Goal: Information Seeking & Learning: Learn about a topic

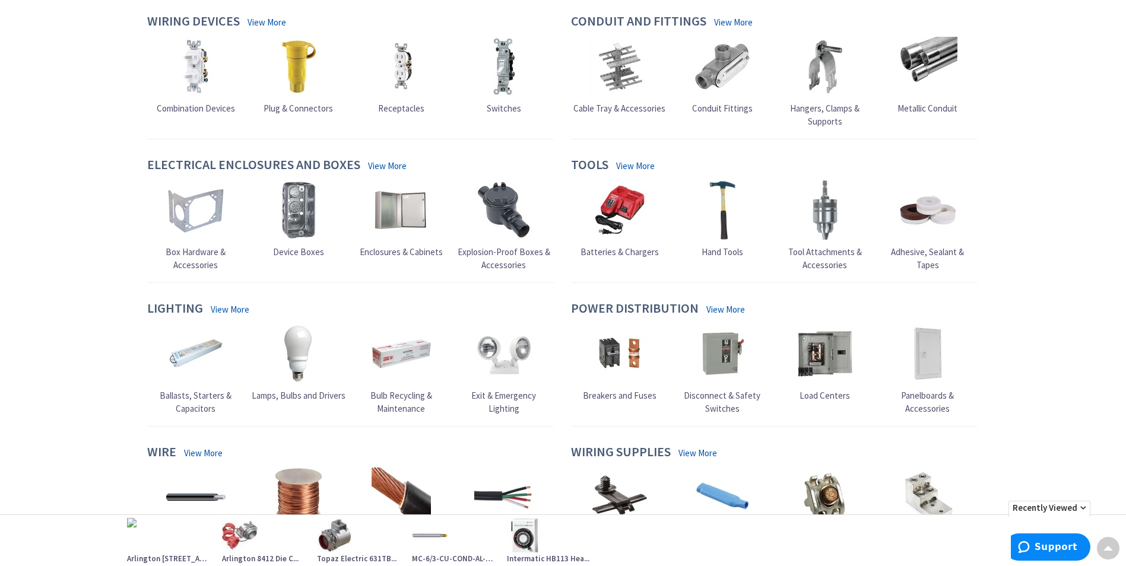
scroll to position [536, 0]
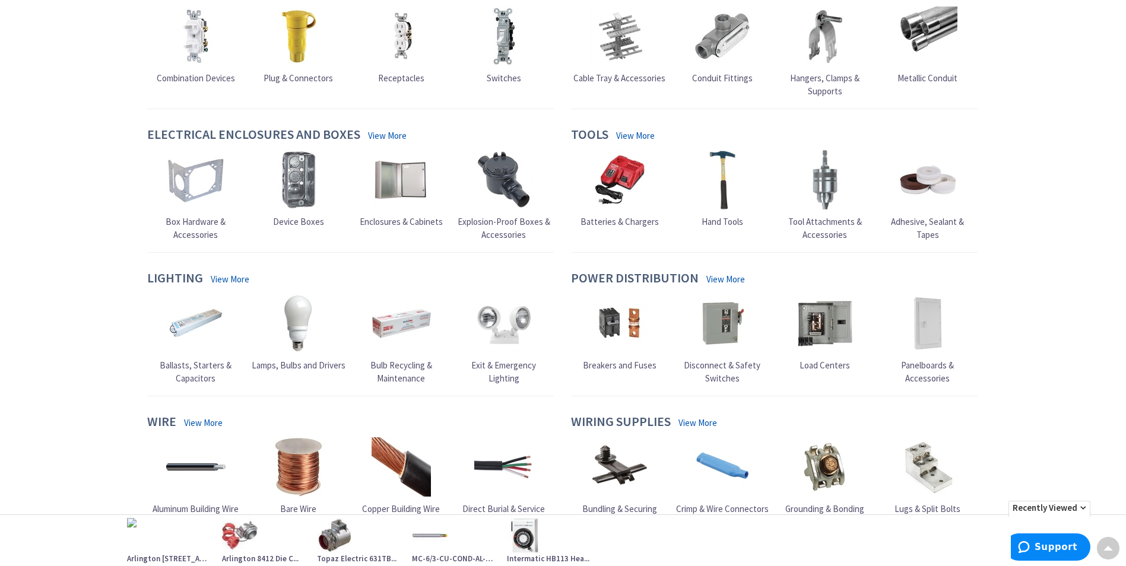
click at [229, 273] on link "View More" at bounding box center [230, 279] width 39 height 12
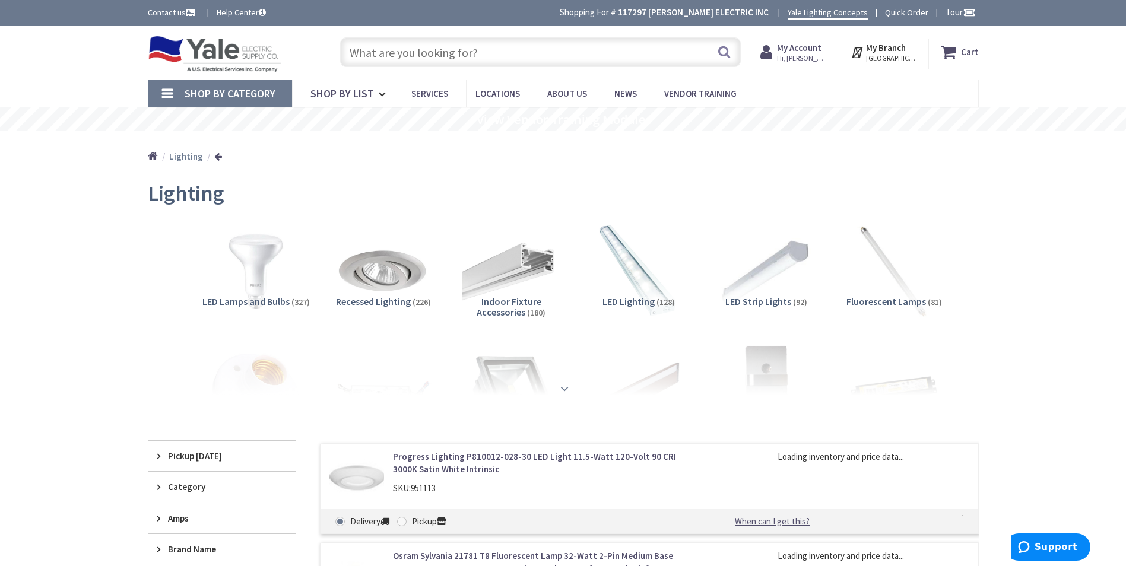
click at [566, 385] on strong at bounding box center [565, 388] width 14 height 13
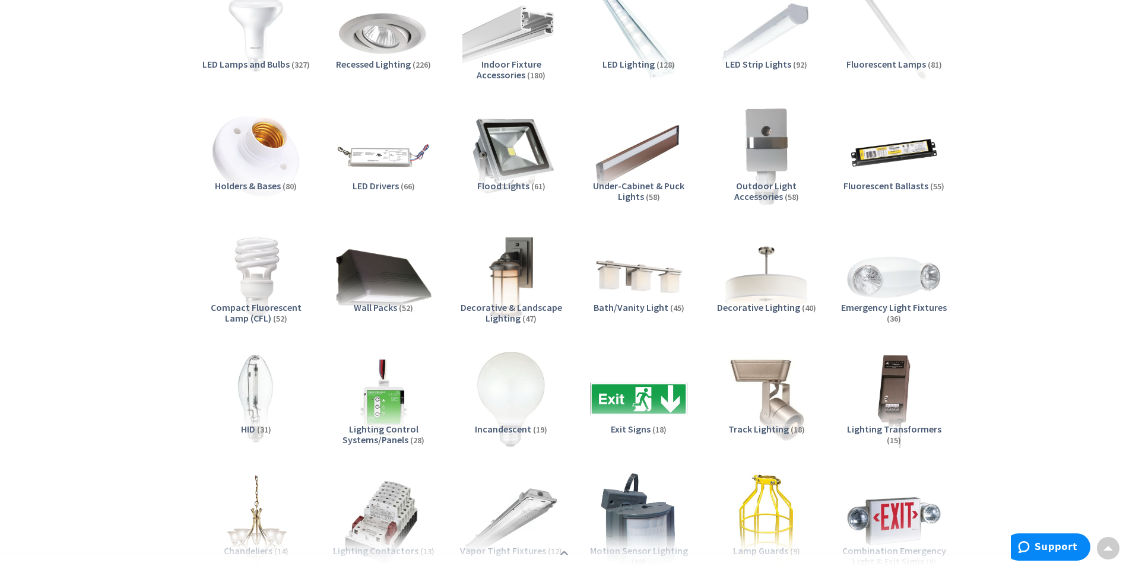
scroll to position [178, 0]
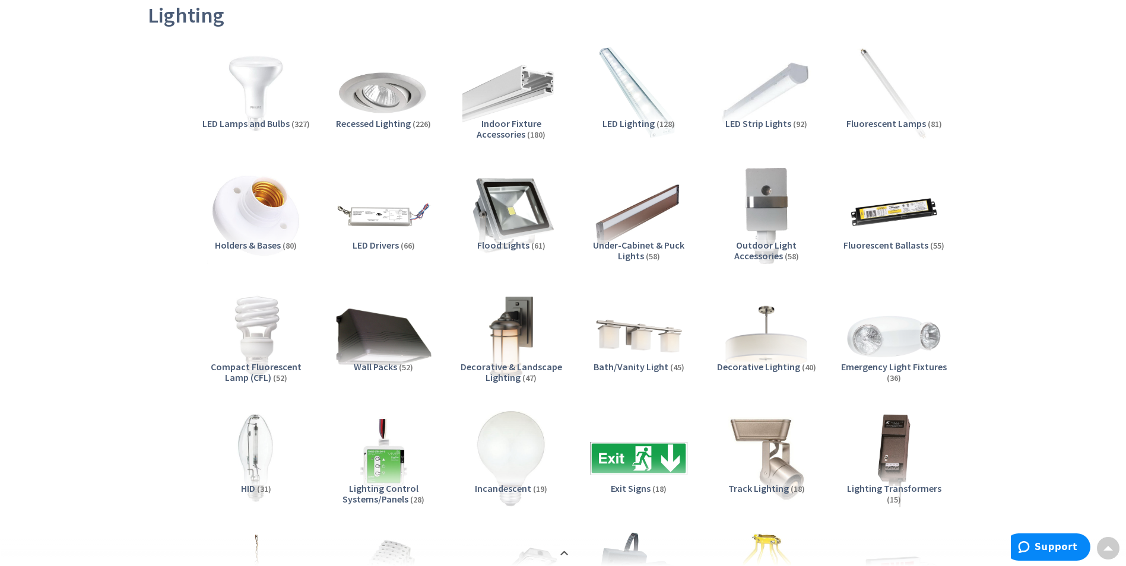
click at [629, 250] on span "Under-Cabinet & Puck Lights" at bounding box center [638, 250] width 91 height 23
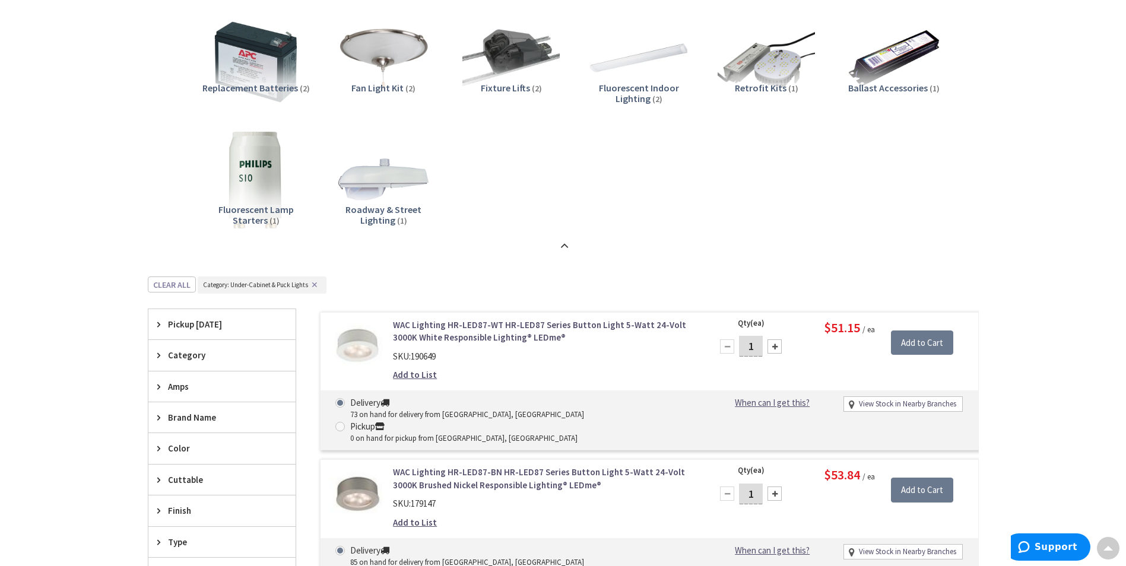
scroll to position [1046, 0]
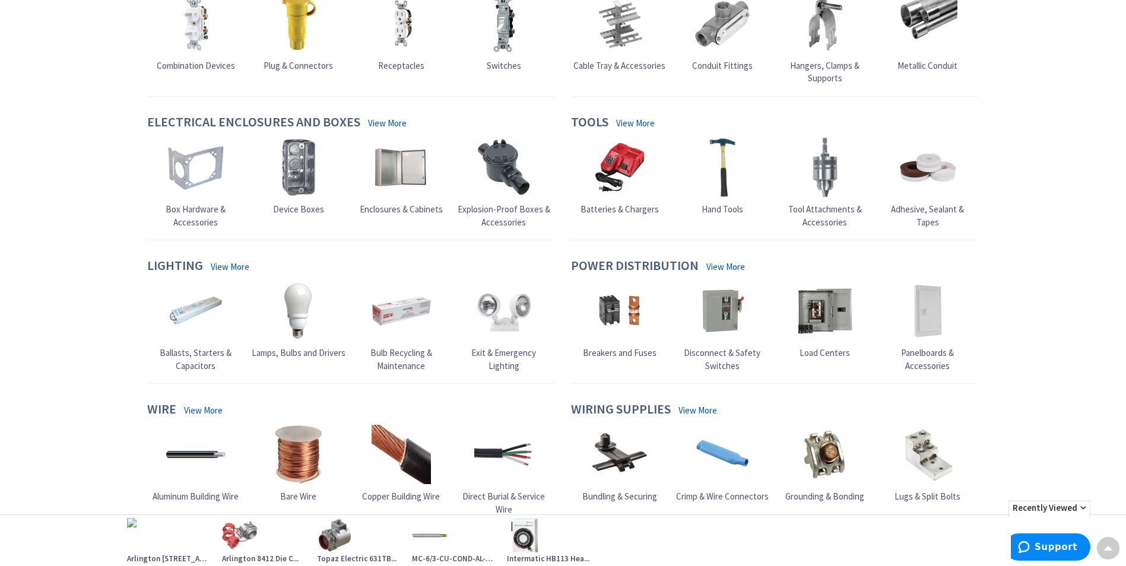
click at [231, 268] on link "View More" at bounding box center [230, 267] width 39 height 12
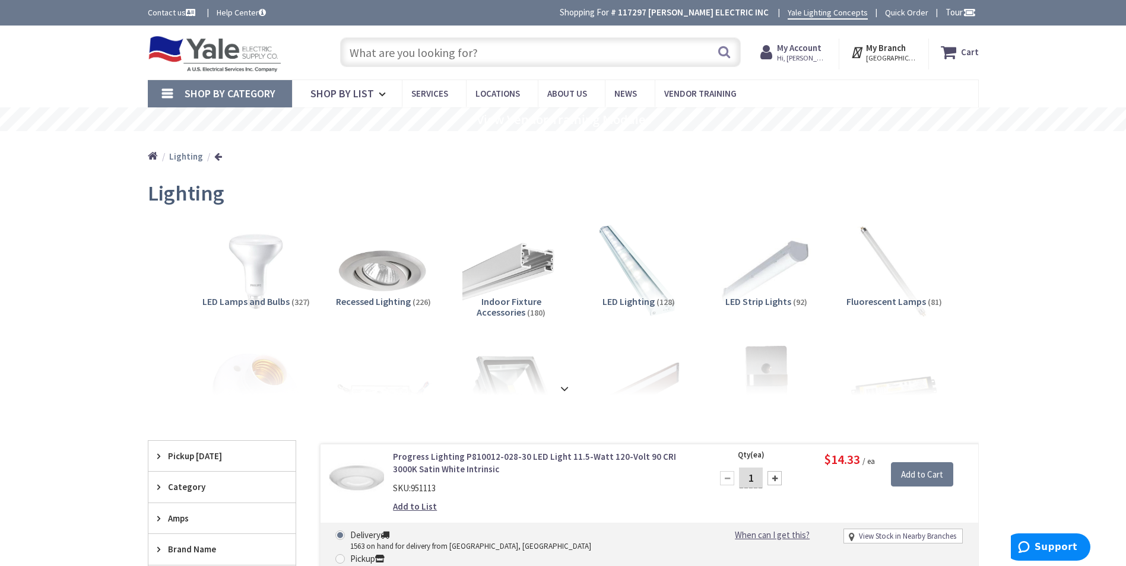
click at [628, 302] on span "LED Lighting" at bounding box center [629, 302] width 52 height 12
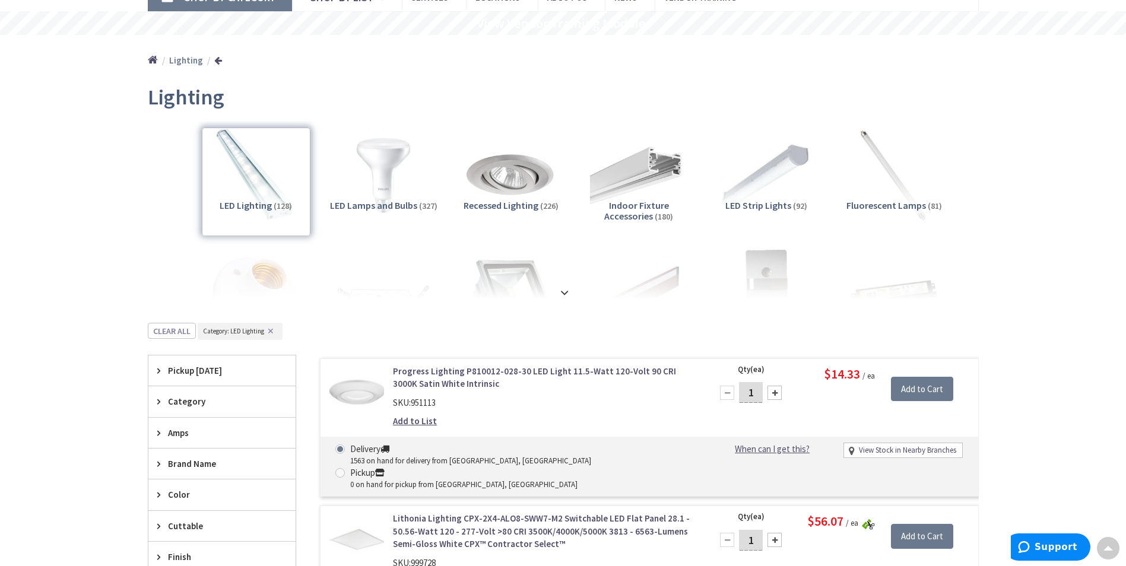
scroll to position [63, 0]
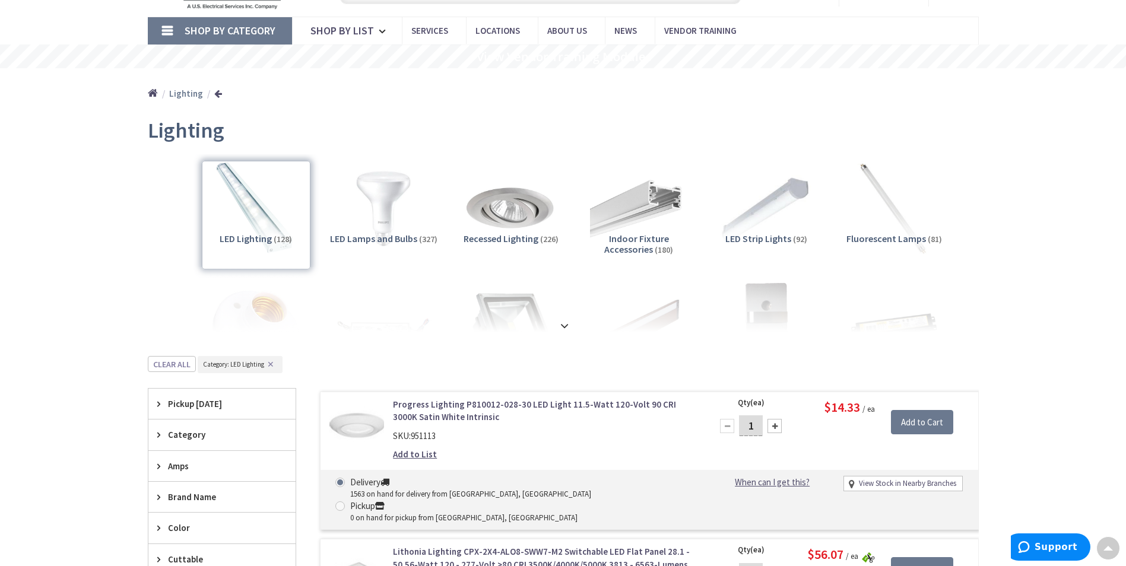
click at [565, 324] on strong at bounding box center [565, 325] width 14 height 13
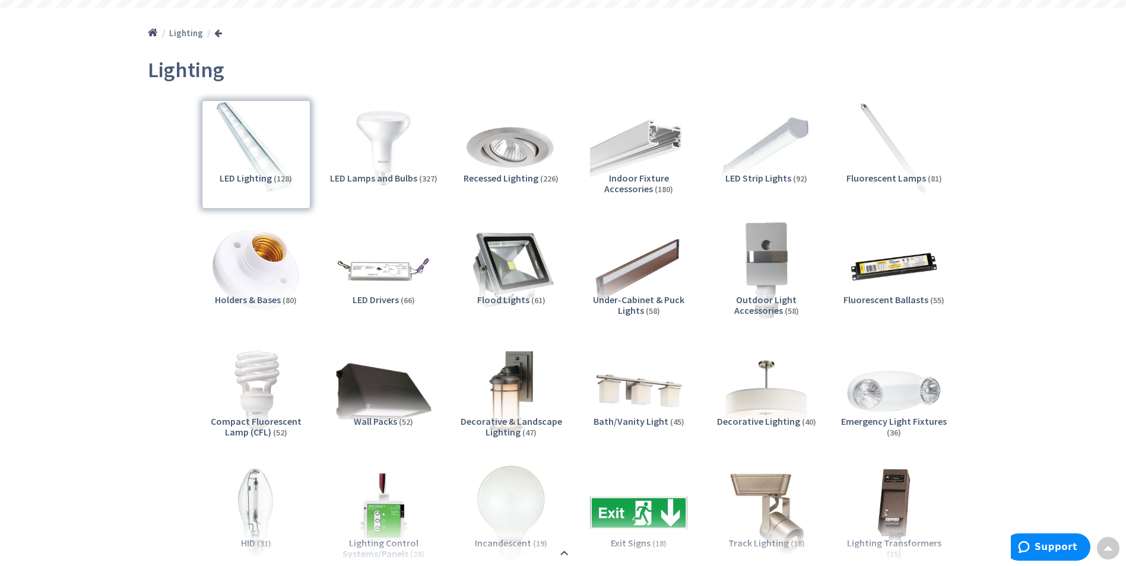
scroll to position [122, 0]
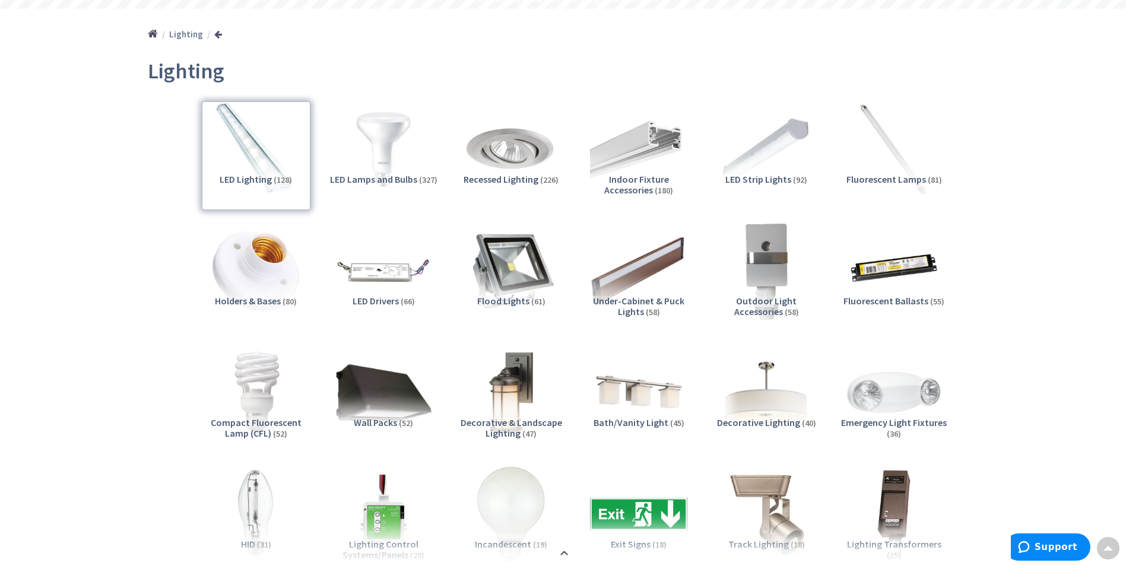
click at [641, 272] on img at bounding box center [638, 270] width 107 height 107
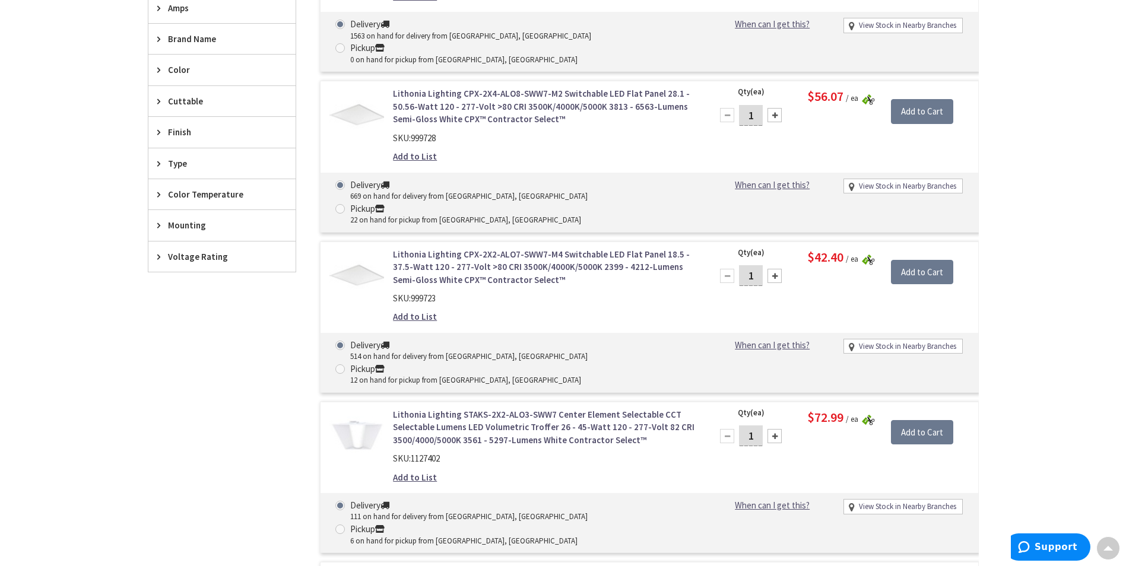
scroll to position [1817, 0]
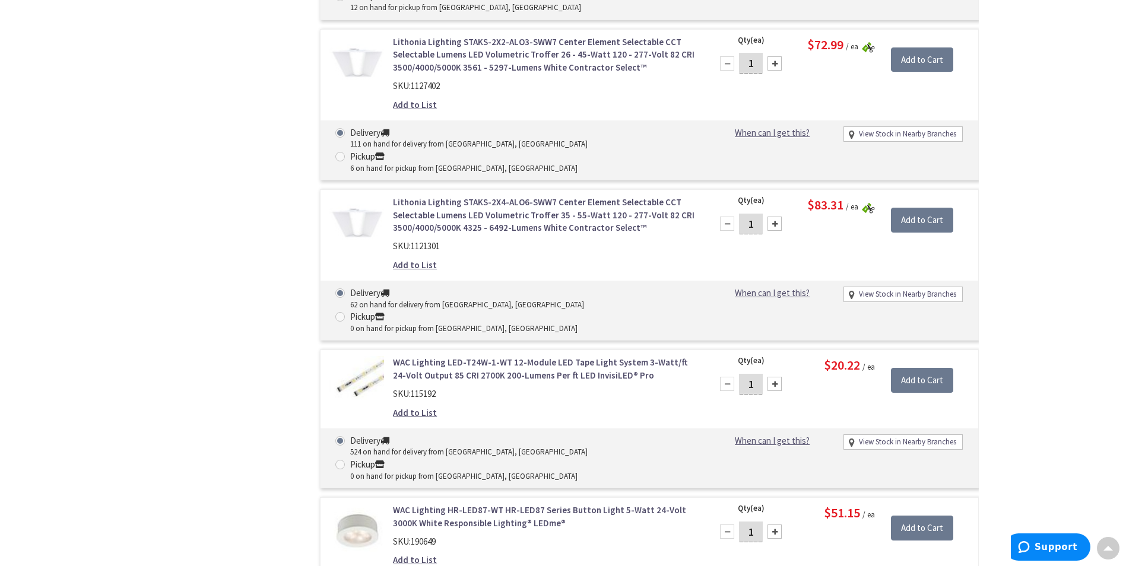
click at [454, 356] on link "WAC Lighting LED-T24W-1-WT 12-Module LED Tape Light System 3-Watt/ft 24-Volt Ou…" at bounding box center [544, 369] width 302 height 26
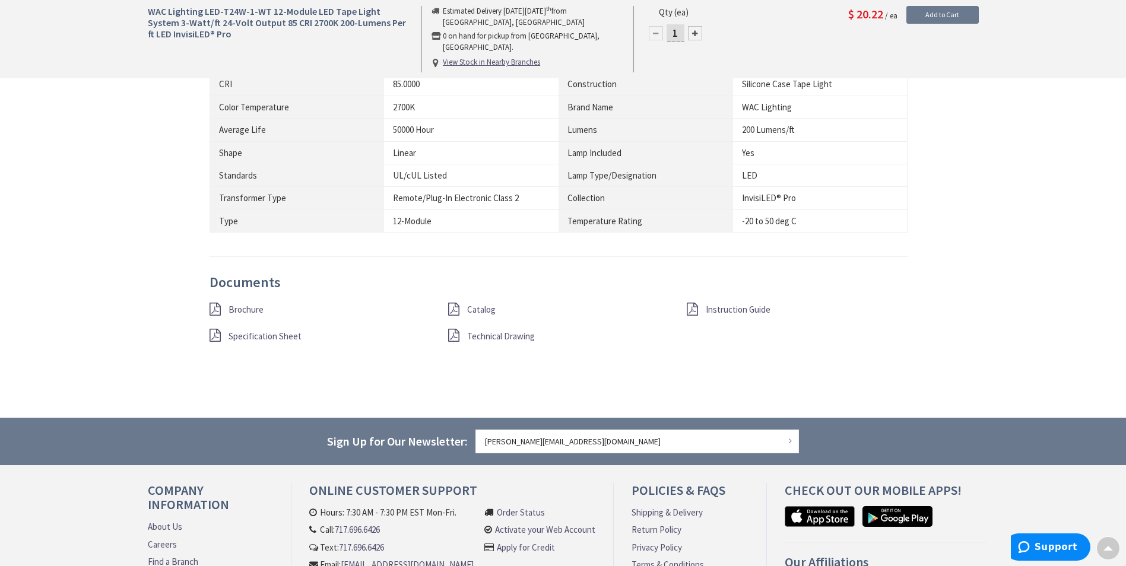
scroll to position [950, 0]
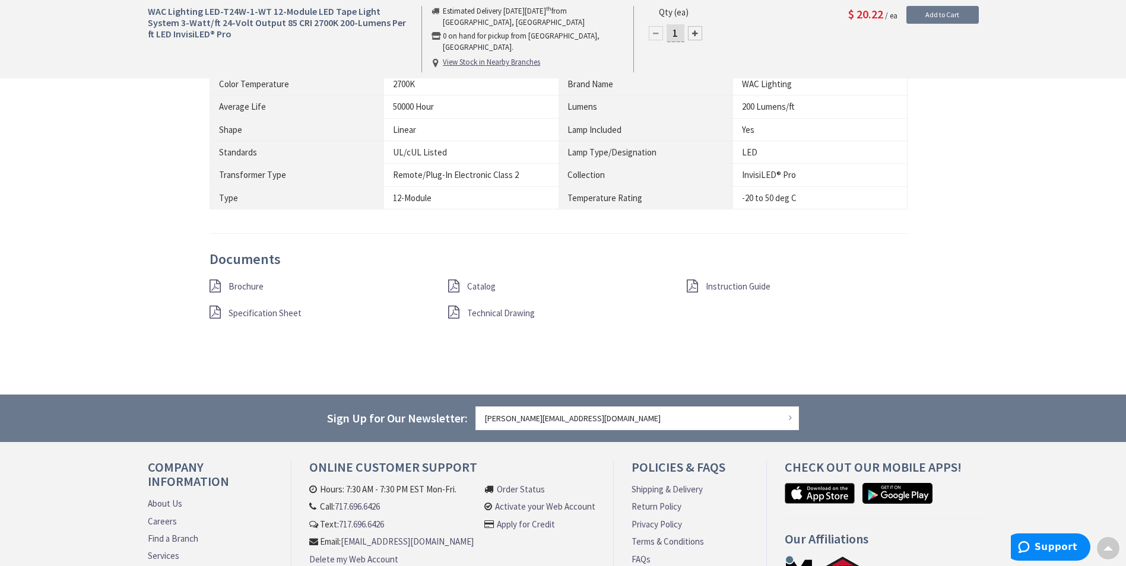
click at [251, 287] on span "Brochure" at bounding box center [246, 286] width 35 height 11
click at [243, 286] on span "Brochure" at bounding box center [246, 286] width 35 height 11
click at [490, 286] on span "Catalog" at bounding box center [481, 286] width 29 height 11
